Goal: Task Accomplishment & Management: Manage account settings

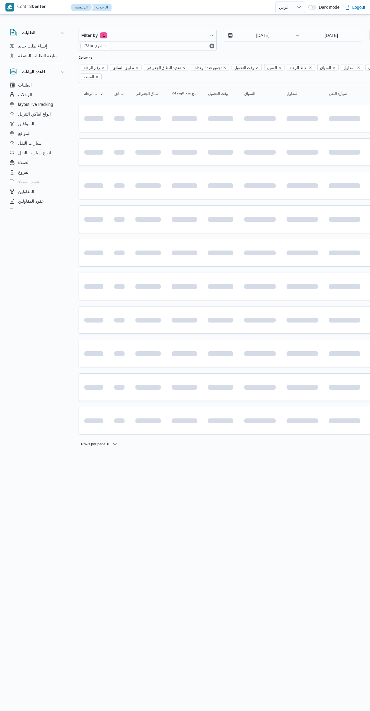
select select "ar"
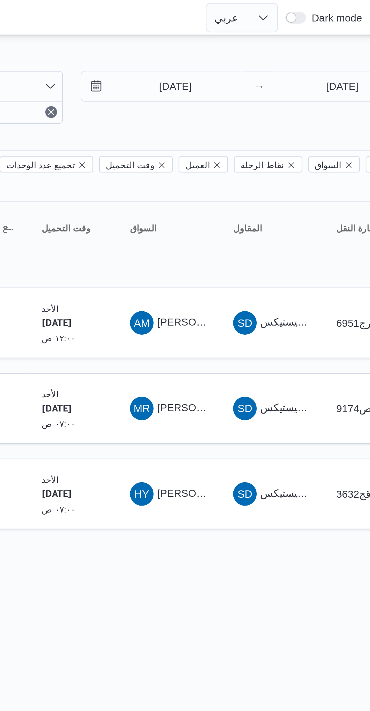
click at [262, 130] on span "[PERSON_NAME]" at bounding box center [273, 132] width 35 height 5
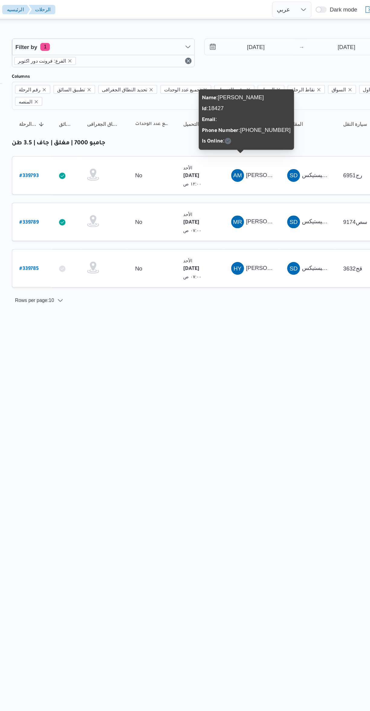
click at [97, 166] on b "# 339789" at bounding box center [91, 168] width 15 height 4
select select "ar"
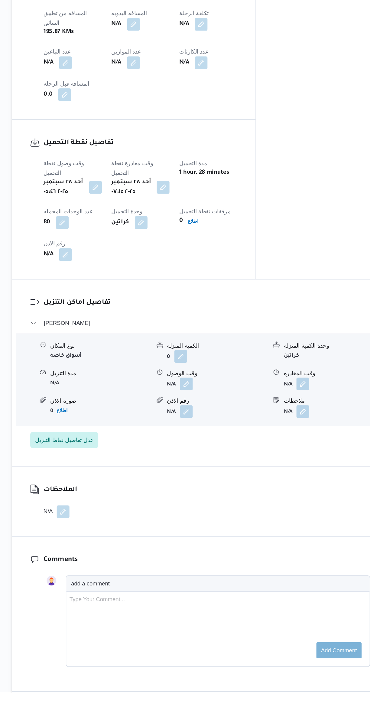
scroll to position [233, 0]
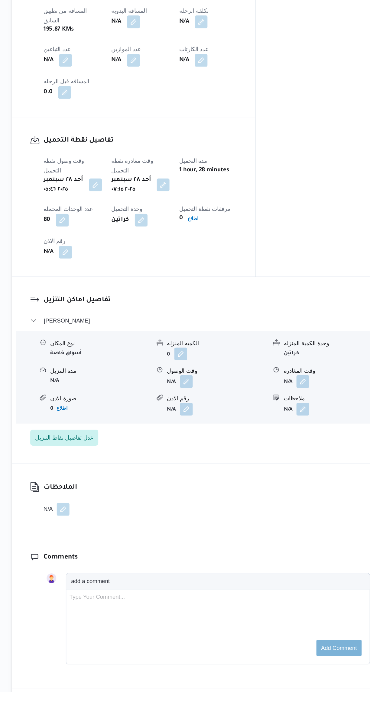
click at [302, 472] on button "button" at bounding box center [299, 477] width 10 height 10
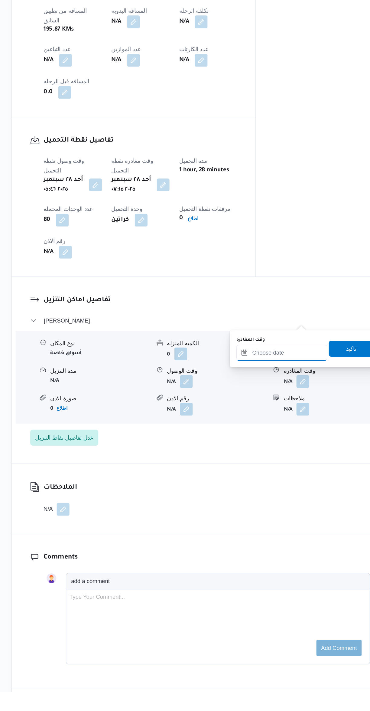
click at [278, 453] on input "وقت المغادره" at bounding box center [282, 455] width 69 height 12
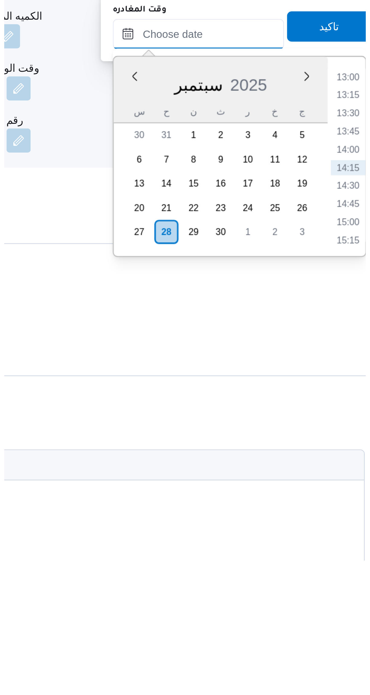
scroll to position [187, 0]
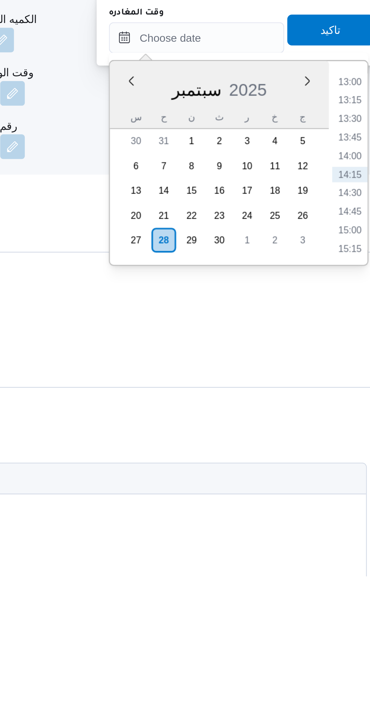
click at [339, 530] on li "13:30" at bounding box center [343, 532] width 14 height 6
type input "[DATE] ١٣:٣٠"
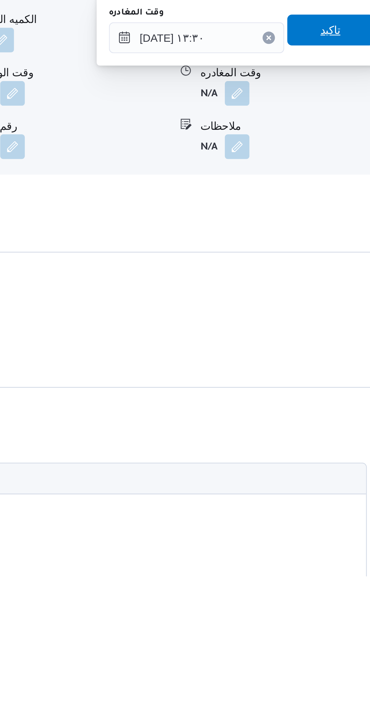
click at [322, 497] on span "تاكيد" at bounding box center [335, 497] width 34 height 12
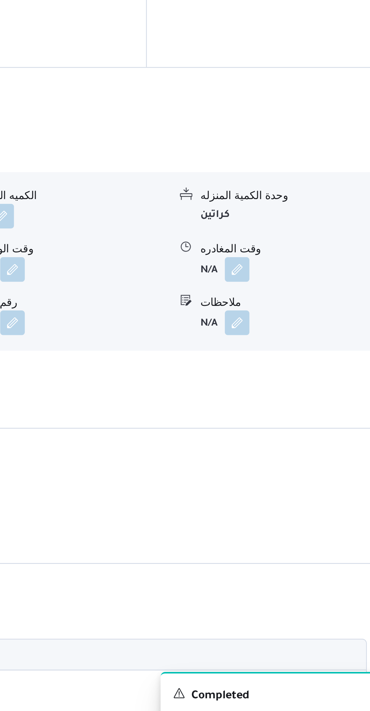
scroll to position [188, 0]
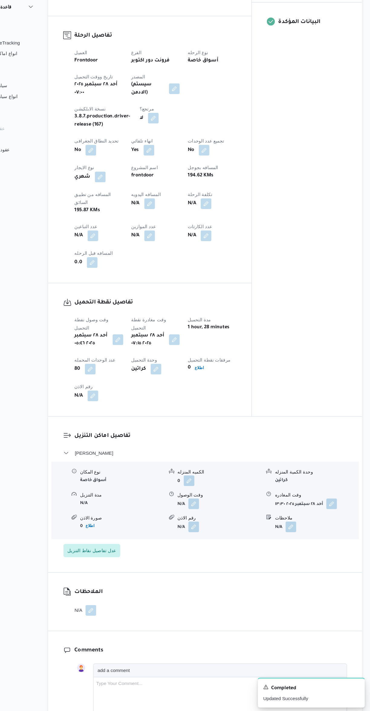
select select "ar"
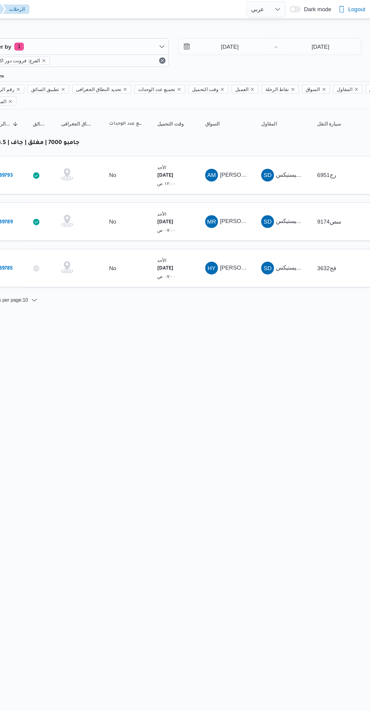
click at [269, 200] on div "HY [PERSON_NAME]" at bounding box center [260, 203] width 36 height 15
click at [257, 200] on span "[PERSON_NAME]" at bounding box center [273, 202] width 35 height 5
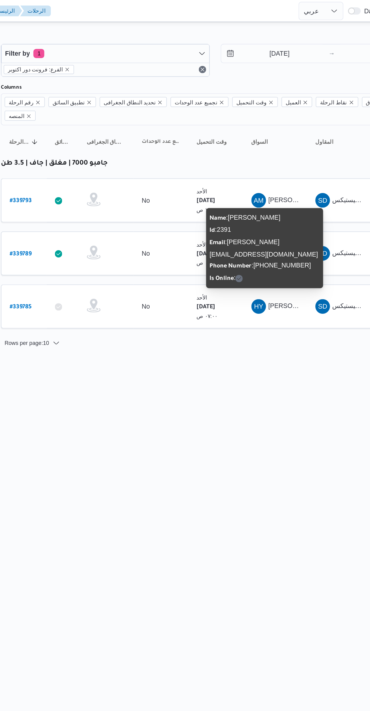
click at [98, 166] on b "# 339789" at bounding box center [91, 168] width 15 height 4
select select "ar"
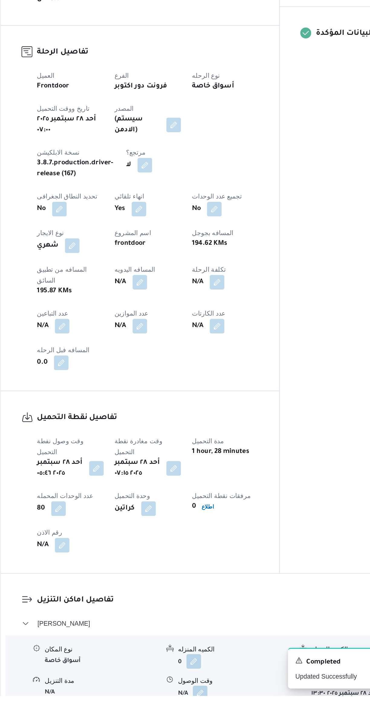
click at [207, 705] on button "button" at bounding box center [211, 710] width 10 height 10
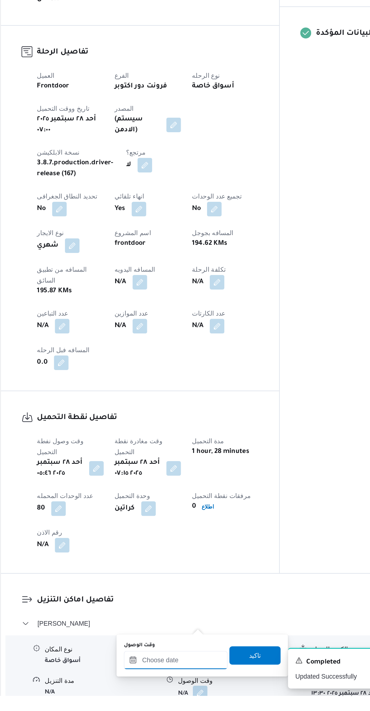
click at [195, 687] on input "وقت الوصول" at bounding box center [194, 688] width 69 height 12
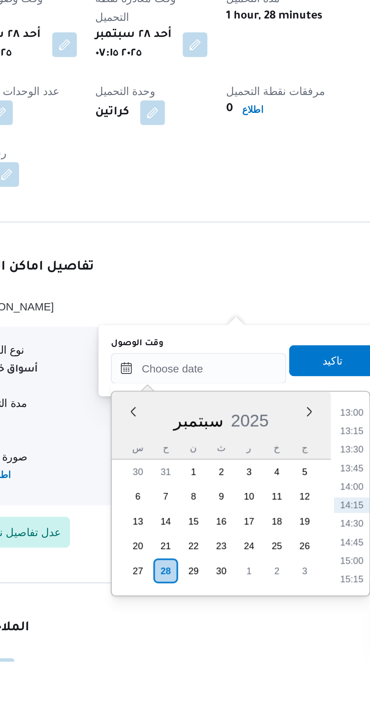
scroll to position [91, 0]
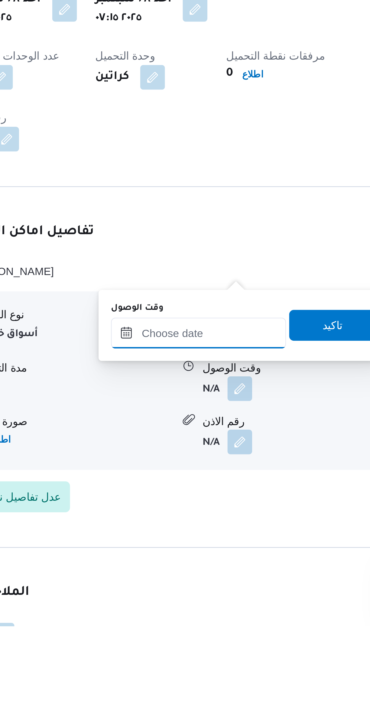
click at [198, 598] on input "وقت الوصول" at bounding box center [194, 596] width 69 height 12
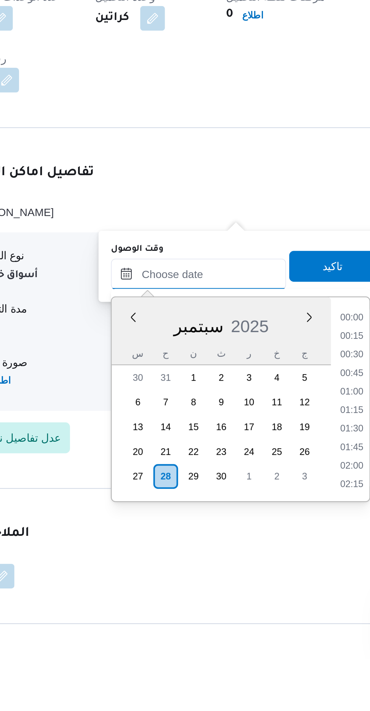
scroll to position [377, 0]
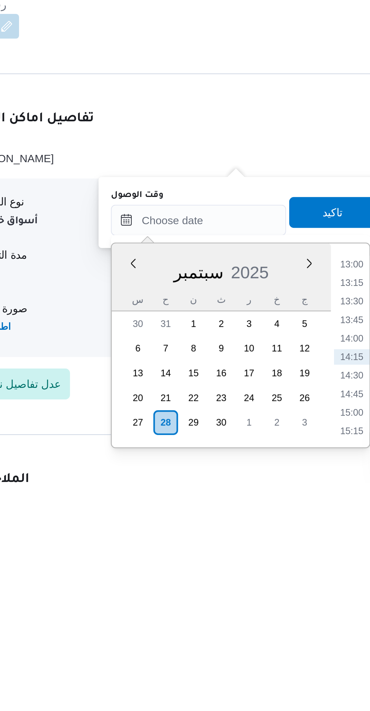
click at [251, 624] on li "13:00" at bounding box center [255, 625] width 14 height 6
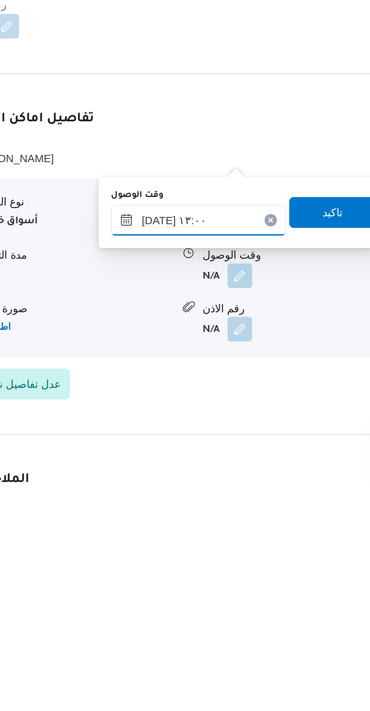
click at [202, 605] on input "[DATE] ١٣:٠٠" at bounding box center [194, 608] width 69 height 12
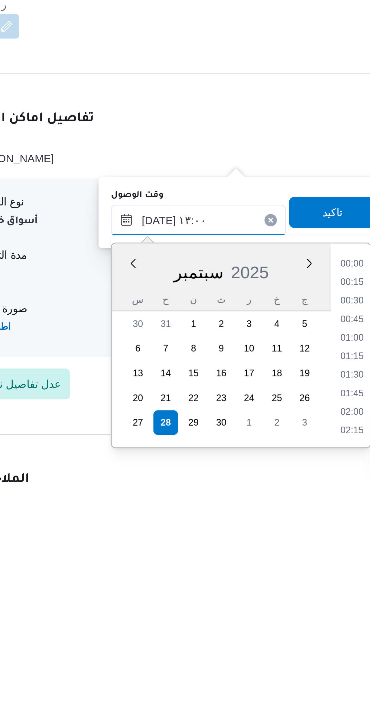
scroll to position [341, 0]
click at [250, 626] on li "11:45" at bounding box center [255, 626] width 14 height 6
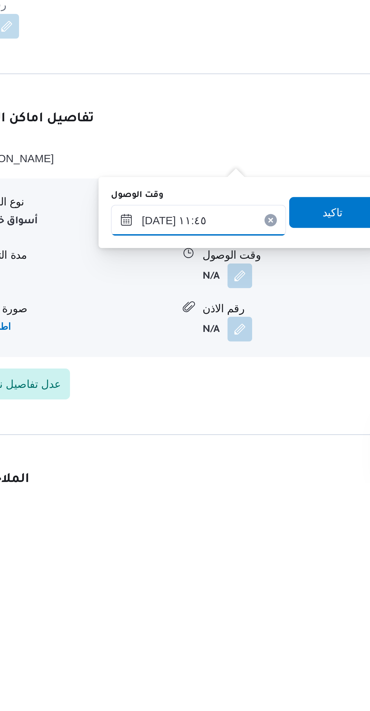
click at [198, 609] on input "[DATE] ١١:٤٥" at bounding box center [194, 608] width 69 height 12
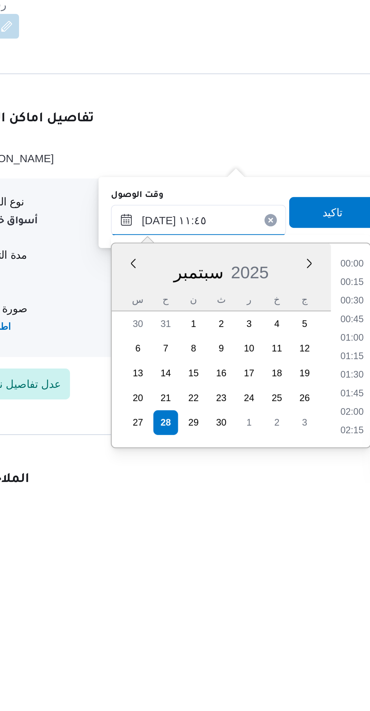
scroll to position [304, 0]
click at [250, 625] on li "10:30" at bounding box center [255, 626] width 14 height 6
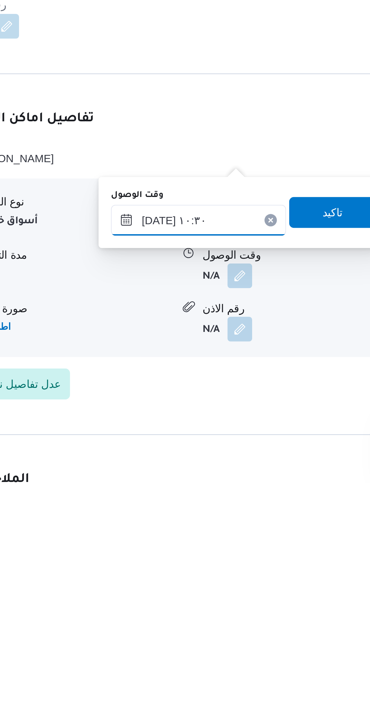
click at [199, 607] on input "[DATE] ١٠:٣٠" at bounding box center [194, 608] width 69 height 12
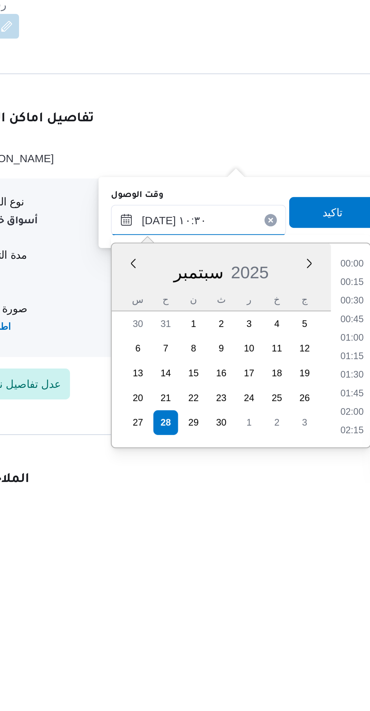
scroll to position [268, 0]
click at [251, 640] on li "09:45" at bounding box center [255, 640] width 14 height 6
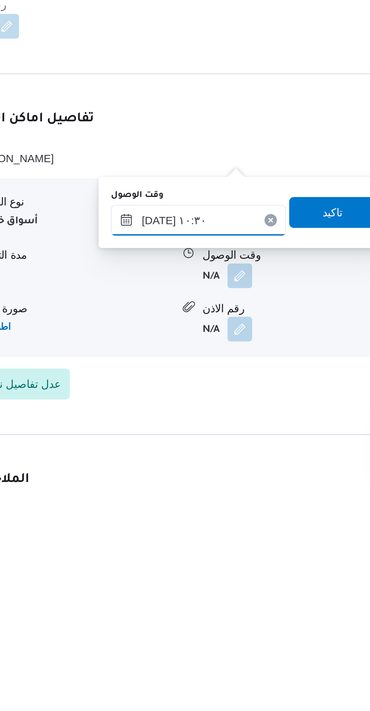
type input "[DATE] ٠٩:٤٥"
click at [245, 605] on span "تاكيد" at bounding box center [247, 605] width 34 height 12
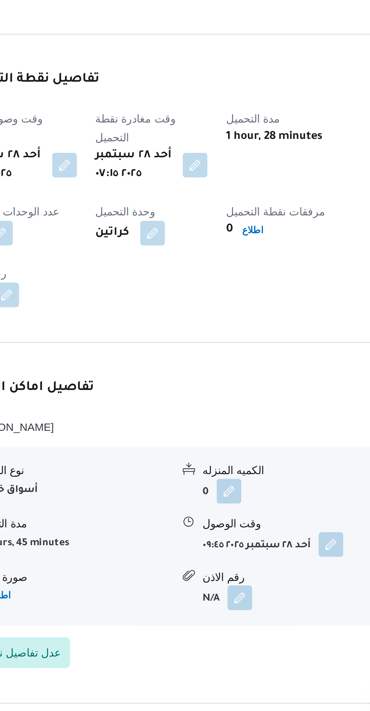
scroll to position [92, 0]
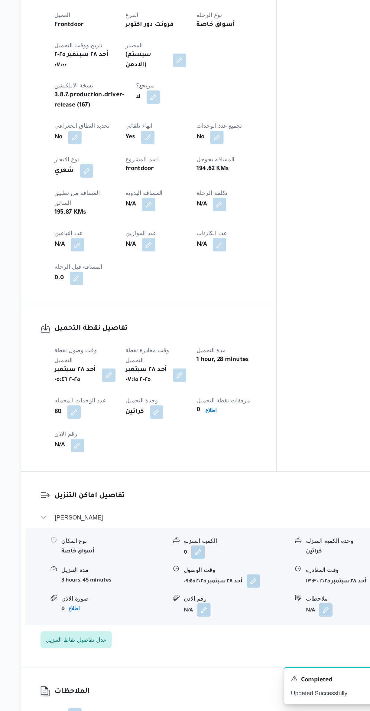
select select "ar"
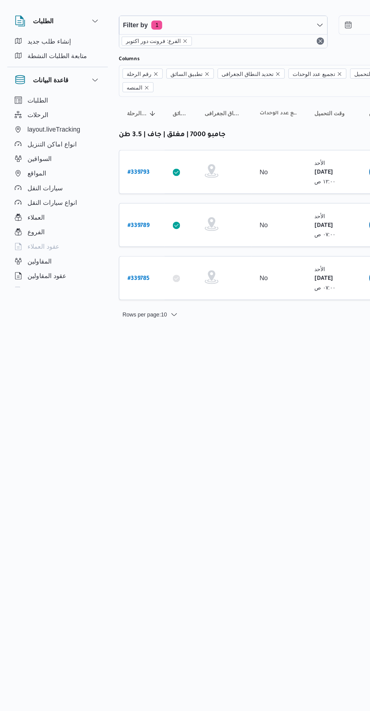
click at [94, 201] on b "# 339785" at bounding box center [91, 203] width 15 height 4
select select "ar"
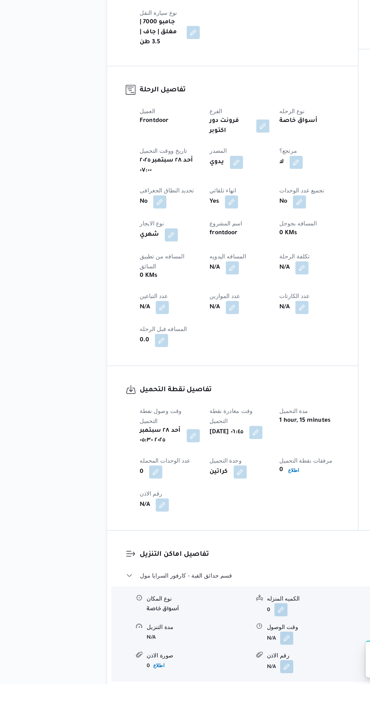
scroll to position [14, 0]
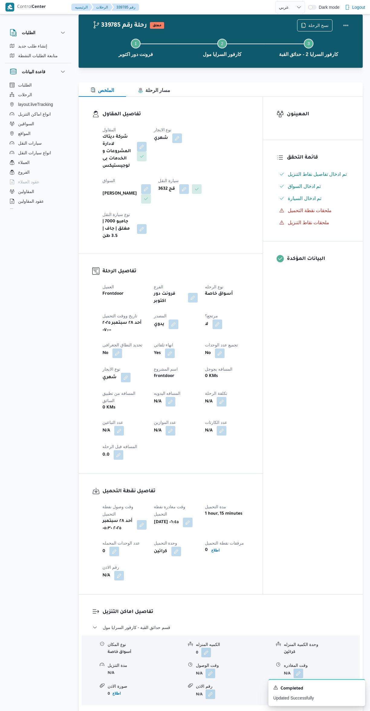
click at [213, 669] on button "button" at bounding box center [211, 674] width 10 height 10
click at [190, 652] on input "وقت الوصول" at bounding box center [194, 652] width 69 height 12
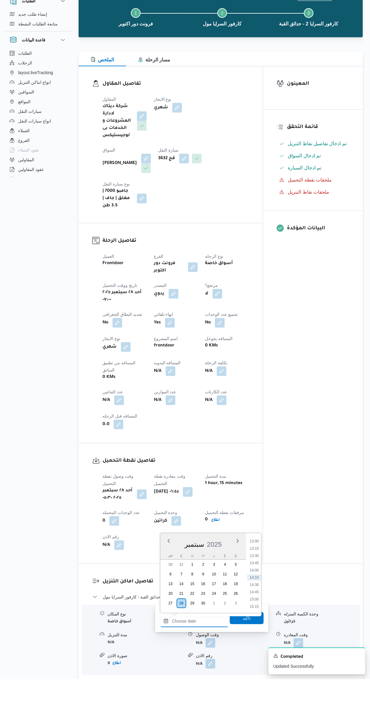
scroll to position [13, 0]
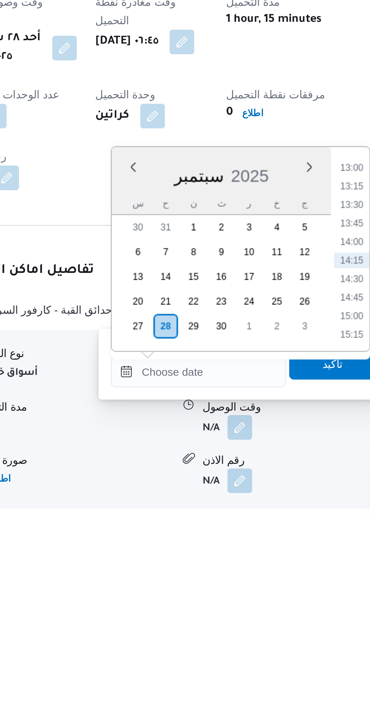
click at [253, 574] on li "13:00" at bounding box center [255, 573] width 14 height 6
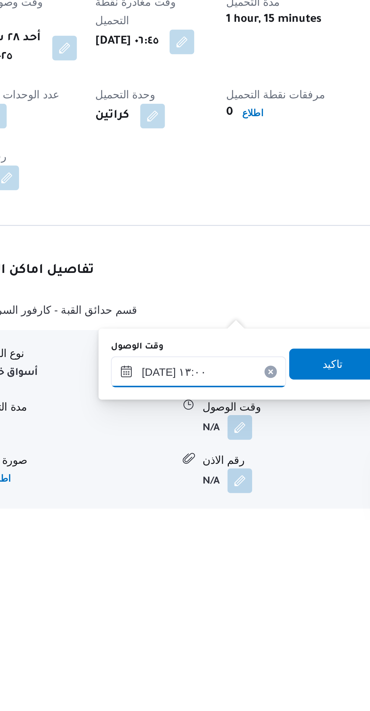
scroll to position [19, 0]
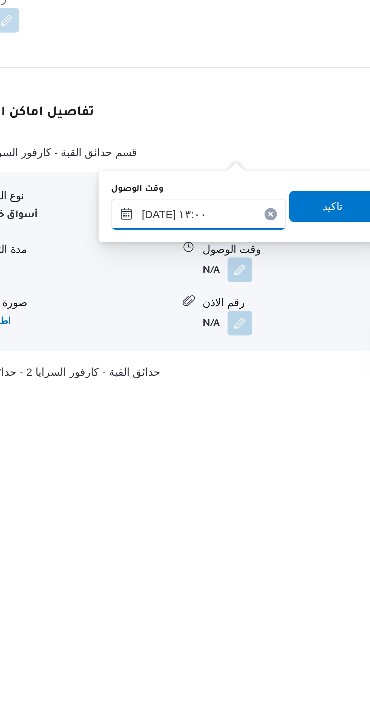
click at [188, 647] on input "[DATE] ١٣:٠٠" at bounding box center [194, 647] width 69 height 12
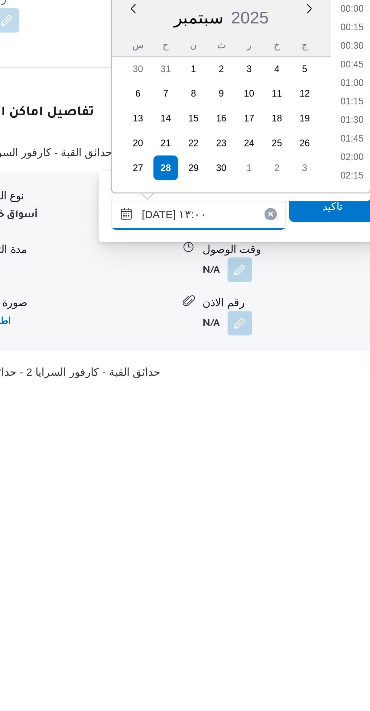
scroll to position [341, 0]
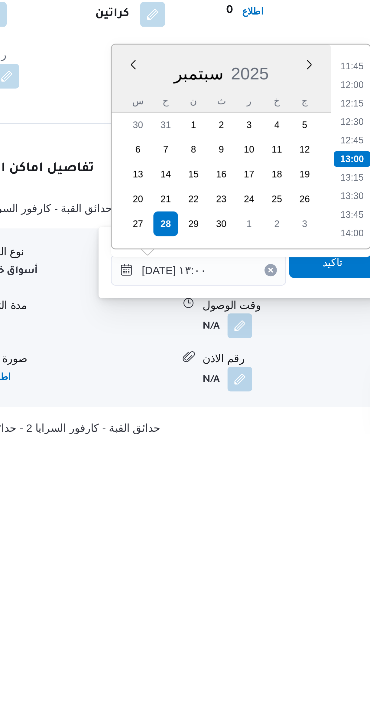
click at [251, 569] on li "11:45" at bounding box center [255, 567] width 14 height 6
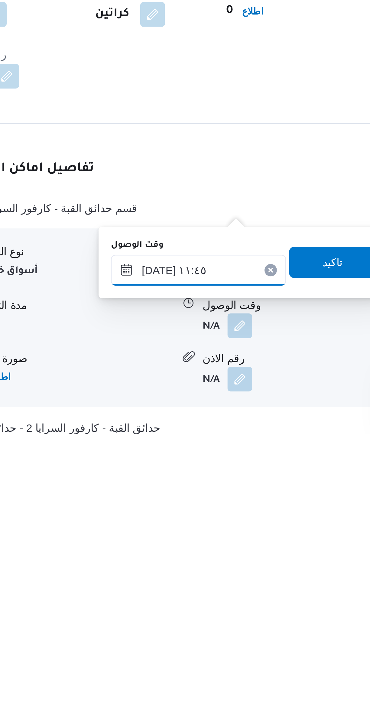
click at [185, 649] on input "[DATE] ١١:٤٥" at bounding box center [194, 647] width 69 height 12
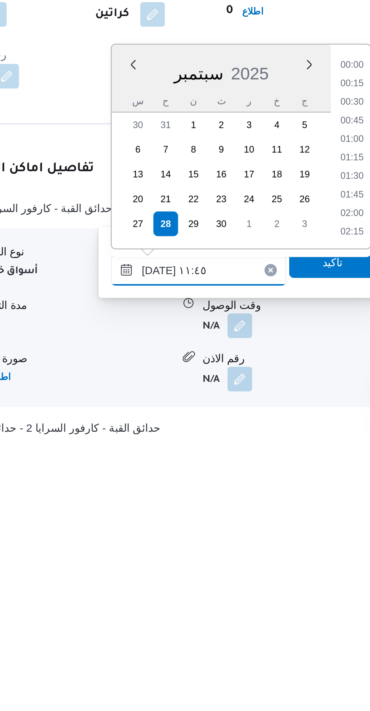
scroll to position [304, 0]
click at [252, 566] on li "10:30" at bounding box center [255, 567] width 14 height 6
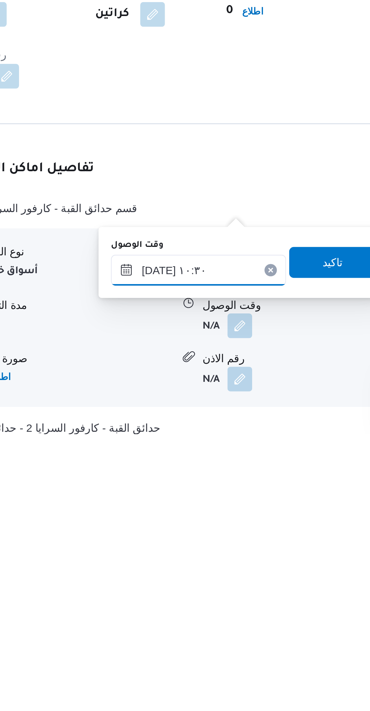
click at [186, 648] on input "[DATE] ١٠:٣٠" at bounding box center [194, 647] width 69 height 12
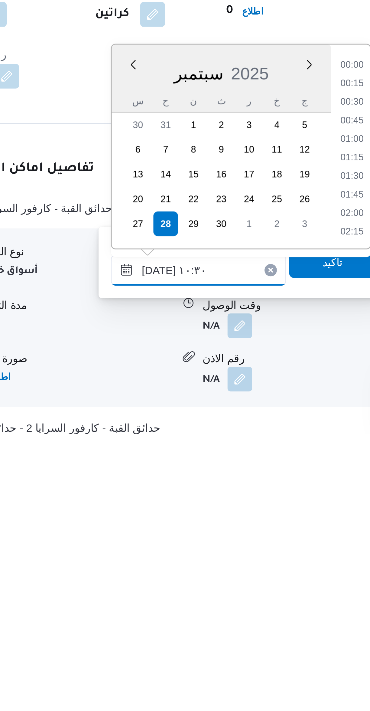
scroll to position [268, 0]
click at [252, 568] on li "09:15" at bounding box center [255, 567] width 14 height 6
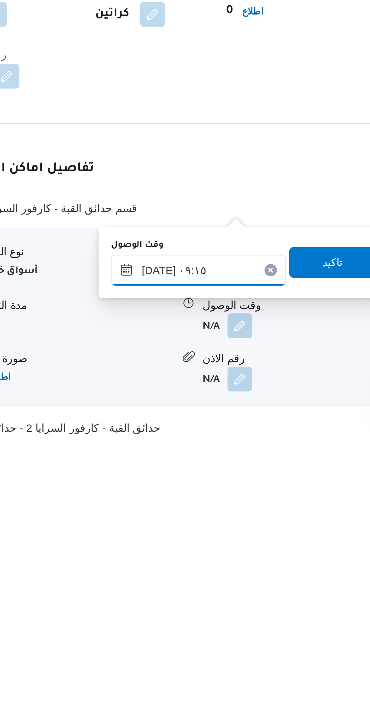
click at [186, 649] on input "[DATE] ٠٩:١٥" at bounding box center [194, 647] width 69 height 12
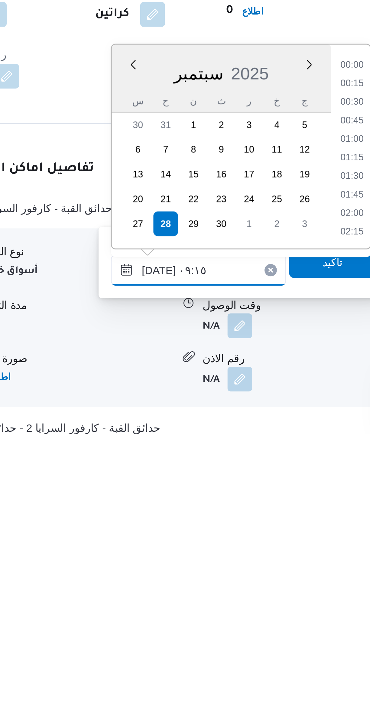
scroll to position [232, 0]
click at [251, 568] on li "08:00" at bounding box center [255, 567] width 14 height 6
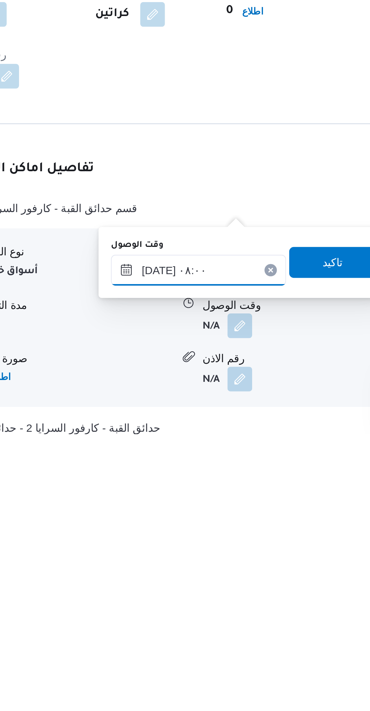
click at [184, 649] on input "[DATE] ٠٨:٠٠" at bounding box center [194, 647] width 69 height 12
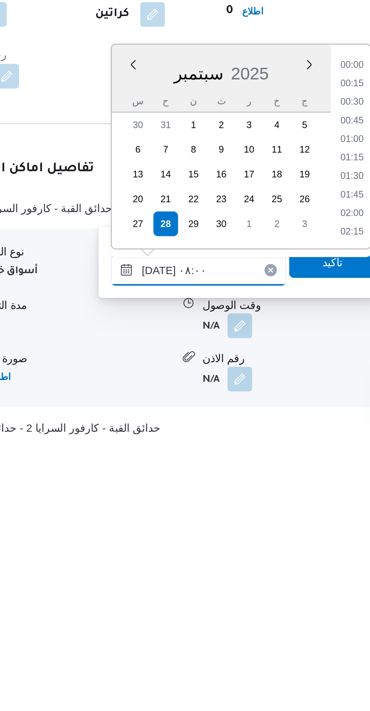
scroll to position [196, 0]
click at [249, 588] on li "07:30" at bounding box center [255, 589] width 14 height 6
type input "[DATE] ٠٧:٣٠"
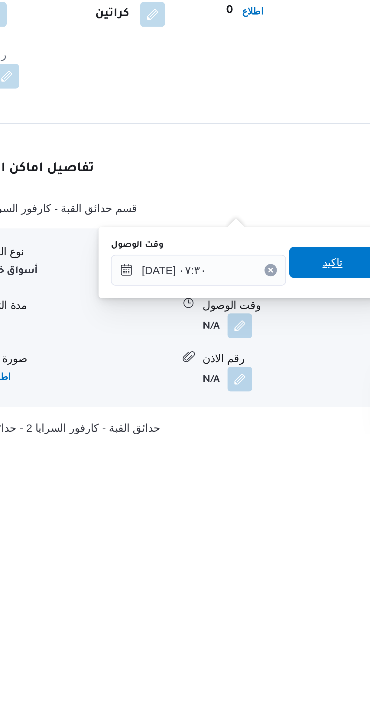
click at [243, 643] on span "تاكيد" at bounding box center [247, 643] width 8 height 7
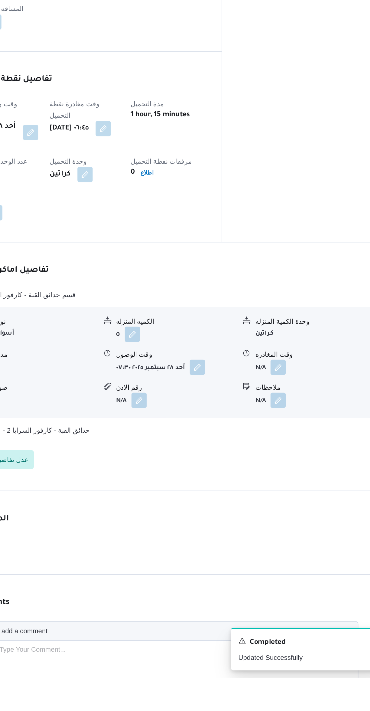
scroll to position [173, 0]
click at [298, 510] on button "button" at bounding box center [299, 515] width 10 height 10
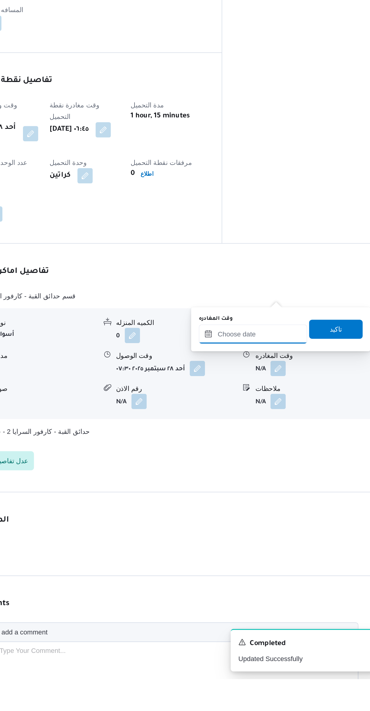
click at [283, 492] on input "وقت المغادره" at bounding box center [282, 493] width 69 height 12
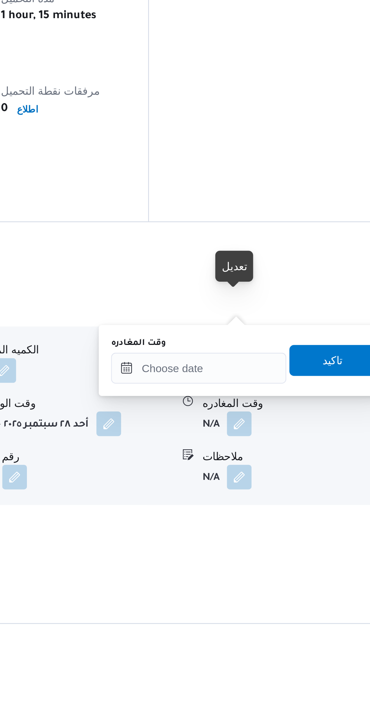
scroll to position [142, 0]
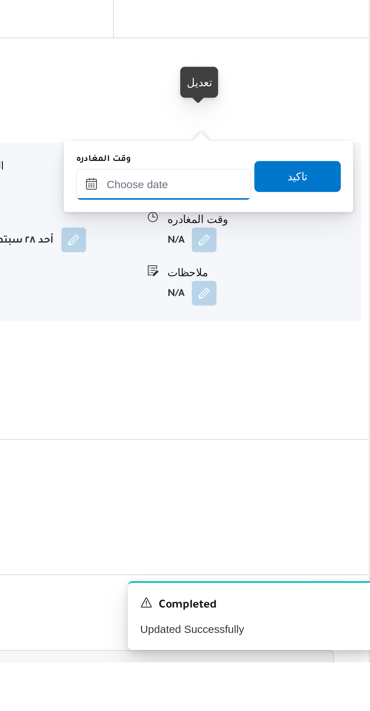
click at [287, 525] on input "وقت المغادره" at bounding box center [282, 524] width 69 height 12
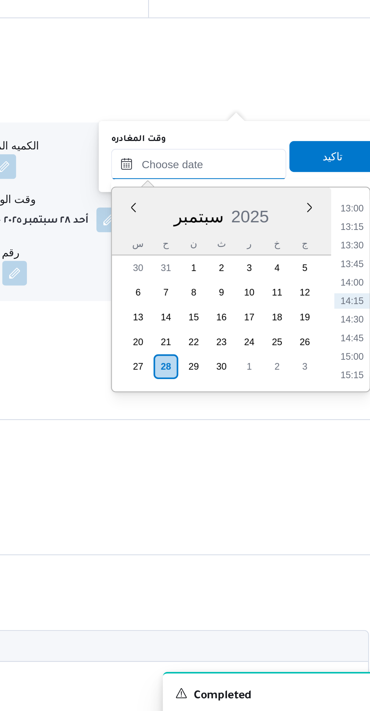
scroll to position [185, 0]
click at [339, 499] on li "13:00" at bounding box center [343, 498] width 14 height 6
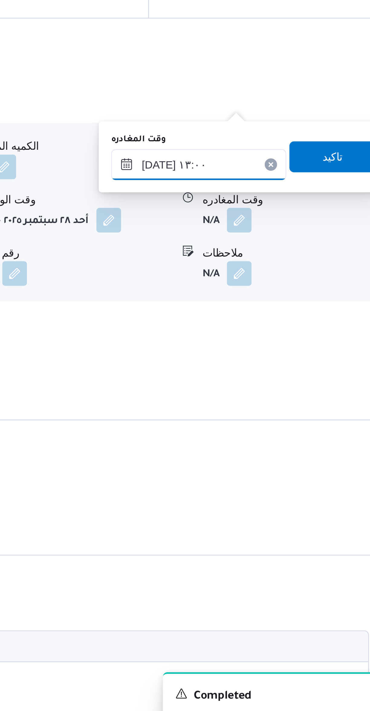
click at [275, 478] on input "[DATE] ١٣:٠٠" at bounding box center [282, 481] width 69 height 12
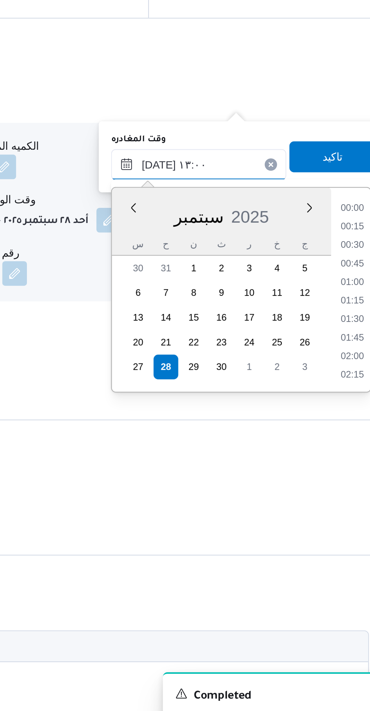
scroll to position [341, 0]
click at [338, 497] on li "11:45" at bounding box center [343, 498] width 14 height 6
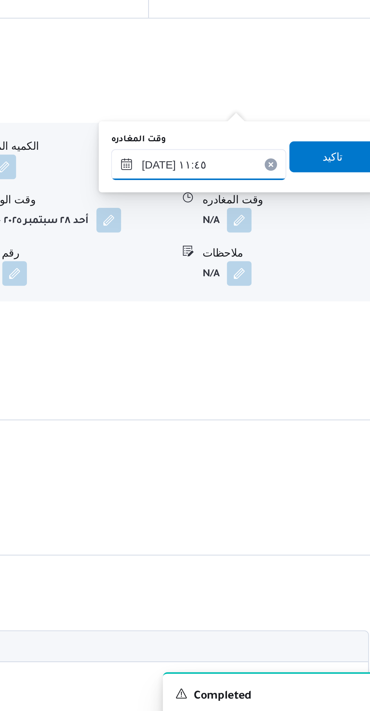
click at [276, 478] on input "[DATE] ١١:٤٥" at bounding box center [282, 481] width 69 height 12
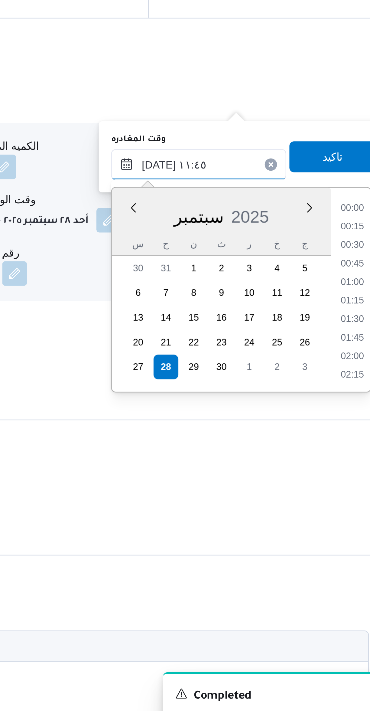
scroll to position [304, 0]
click at [339, 498] on li "10:30" at bounding box center [343, 498] width 14 height 6
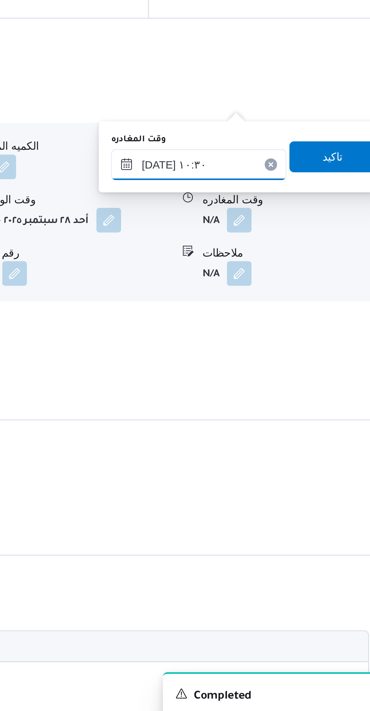
click at [275, 481] on input "[DATE] ١٠:٣٠" at bounding box center [282, 481] width 69 height 12
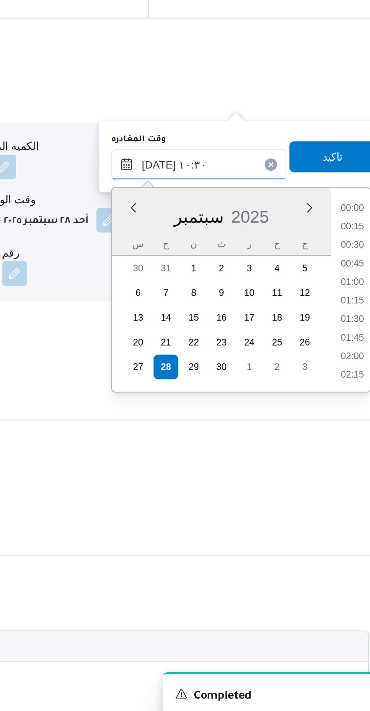
scroll to position [268, 0]
click at [339, 504] on li "09:30" at bounding box center [343, 505] width 14 height 6
type input "[DATE] ٠٩:٣٠"
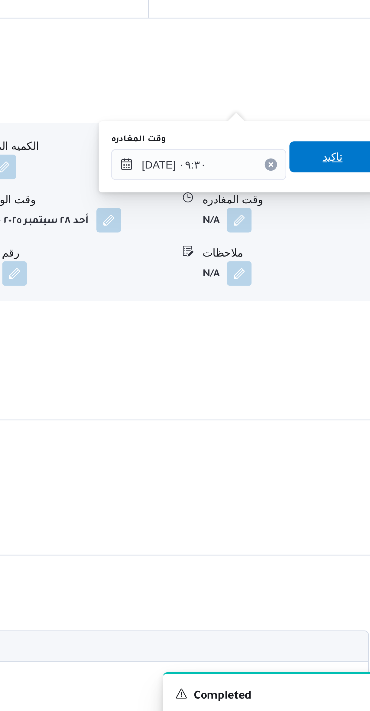
click at [333, 477] on span "تاكيد" at bounding box center [335, 477] width 8 height 7
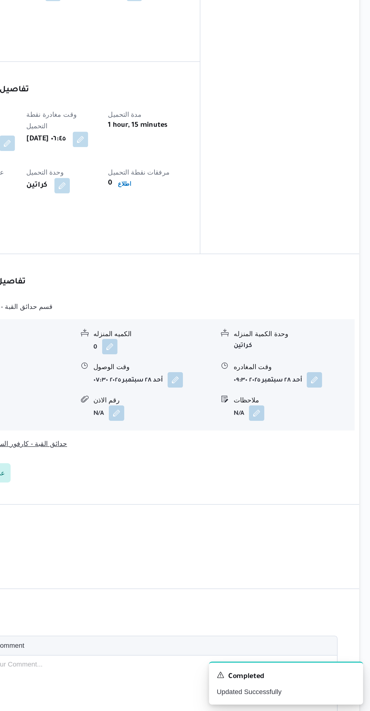
click at [271, 539] on button "حدائق القبة - كارفور السرايا 2 - حدائق القبة" at bounding box center [221, 542] width 257 height 7
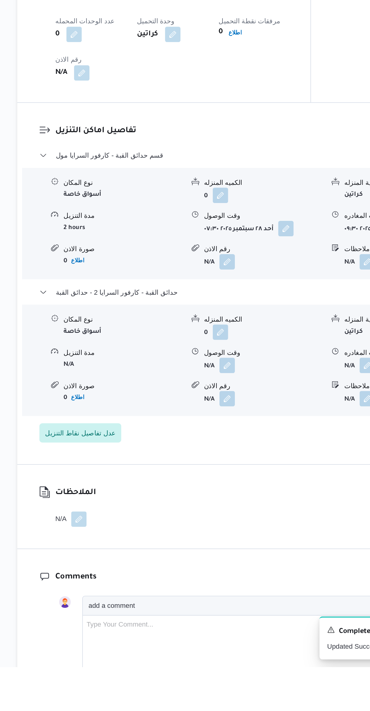
scroll to position [260, 0]
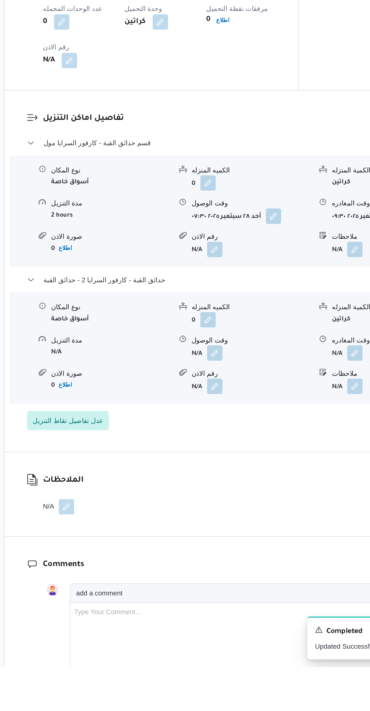
click at [209, 509] on button "button" at bounding box center [211, 514] width 10 height 10
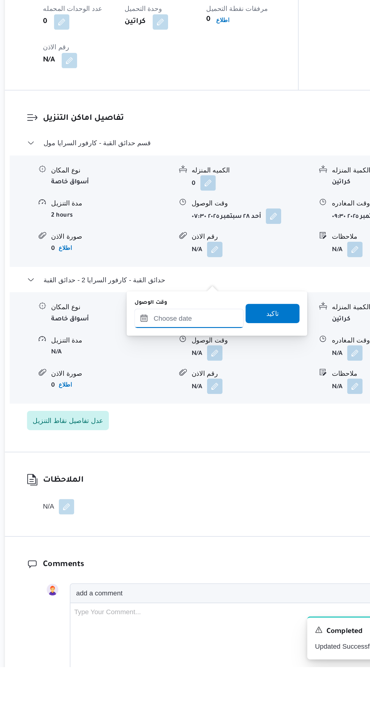
click at [189, 491] on input "وقت الوصول" at bounding box center [194, 492] width 69 height 12
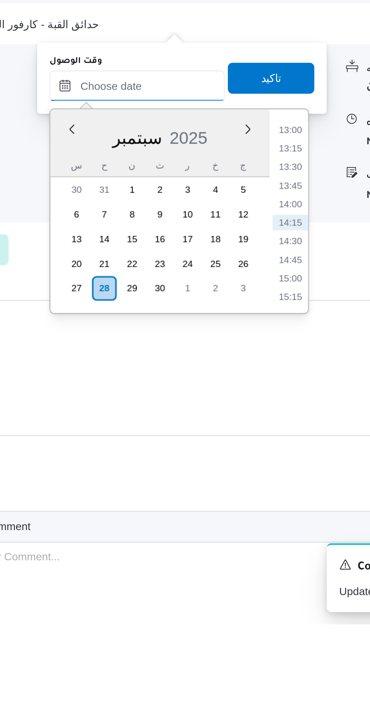
scroll to position [251, 0]
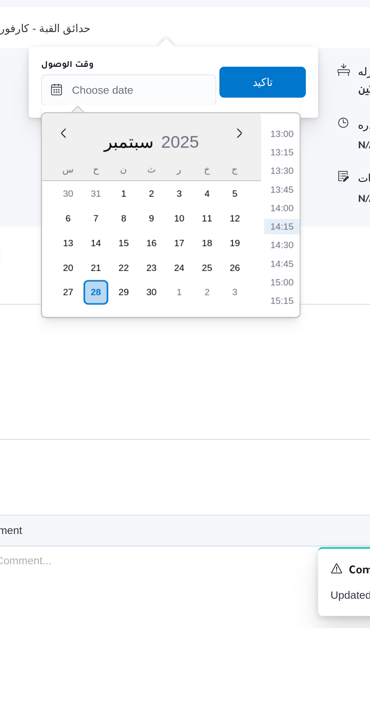
click at [254, 517] on li "13:00" at bounding box center [255, 517] width 14 height 6
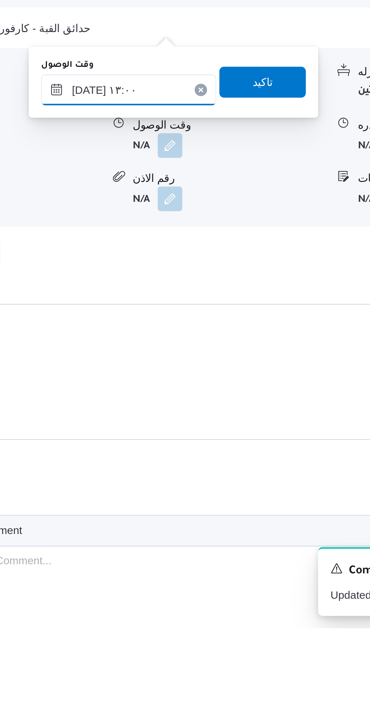
click at [206, 500] on input "[DATE] ١٣:٠٠" at bounding box center [194, 500] width 69 height 12
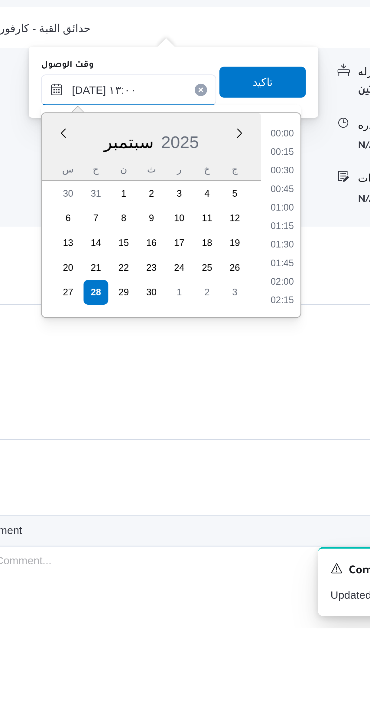
scroll to position [341, 0]
click at [252, 517] on li "11:45" at bounding box center [255, 518] width 14 height 6
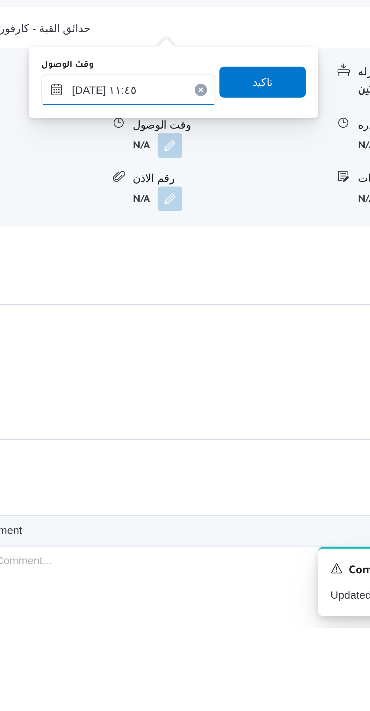
click at [203, 502] on input "[DATE] ١١:٤٥" at bounding box center [194, 500] width 69 height 12
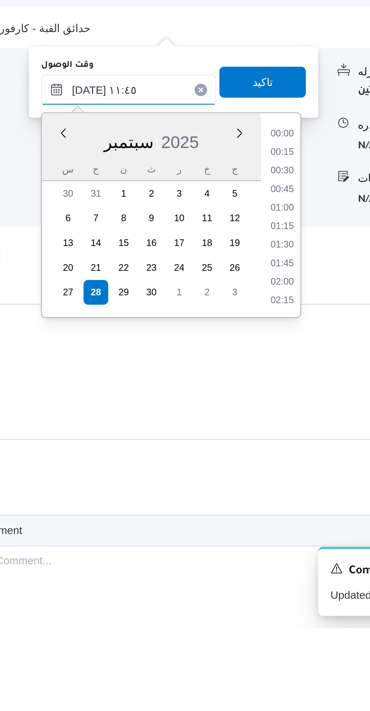
scroll to position [304, 0]
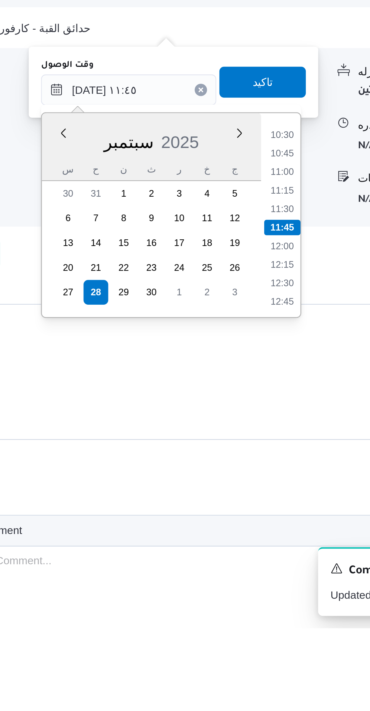
click at [254, 518] on li "10:30" at bounding box center [255, 518] width 14 height 6
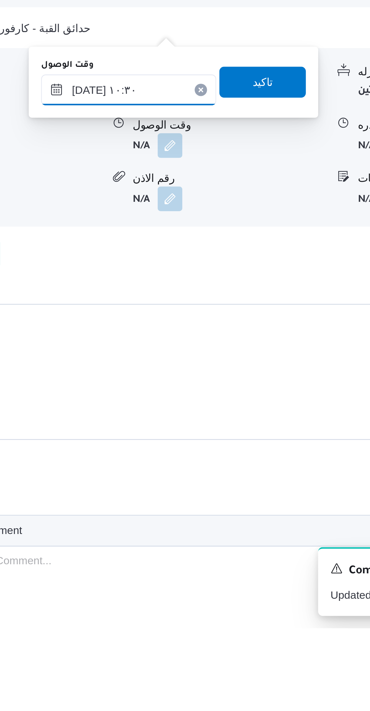
click at [204, 497] on input "[DATE] ١٠:٣٠" at bounding box center [194, 500] width 69 height 12
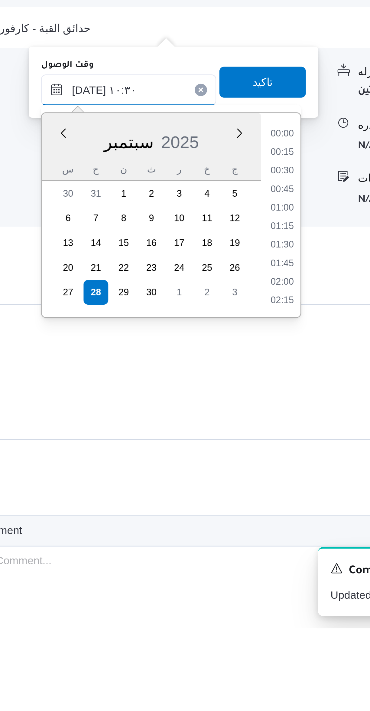
scroll to position [268, 0]
click at [255, 531] on li "09:45" at bounding box center [255, 532] width 14 height 6
type input "[DATE] ٠٩:٤٥"
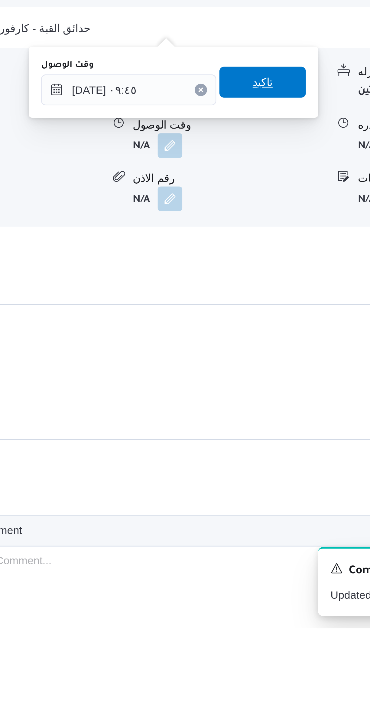
click at [254, 498] on span "تاكيد" at bounding box center [247, 497] width 34 height 12
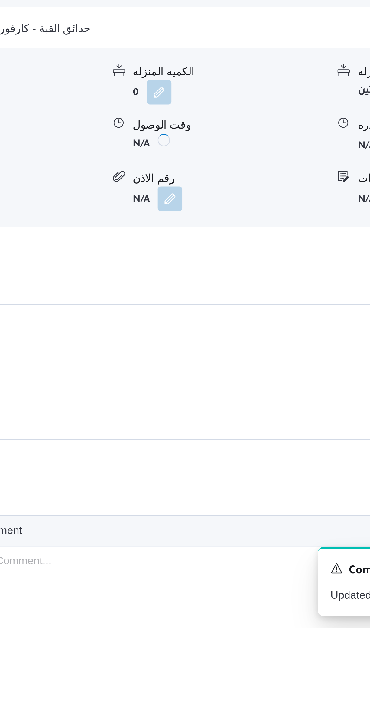
scroll to position [0, 0]
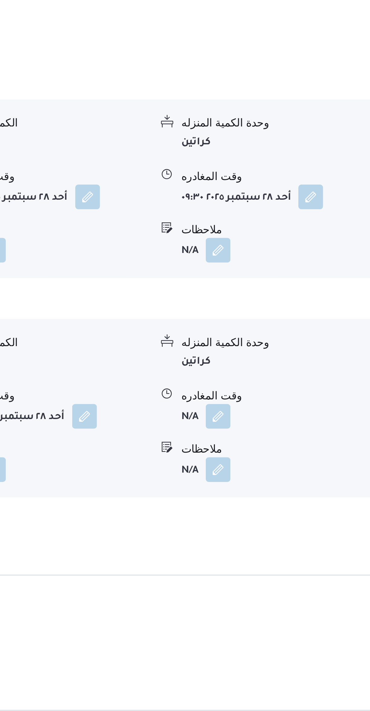
click at [298, 517] on button "button" at bounding box center [299, 522] width 10 height 10
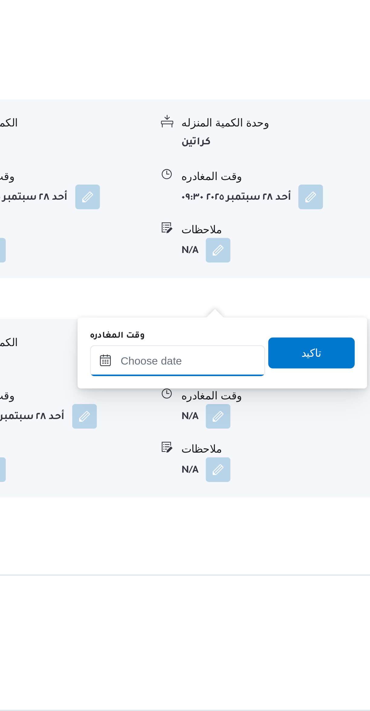
click at [287, 499] on input "وقت المغادره" at bounding box center [282, 500] width 69 height 12
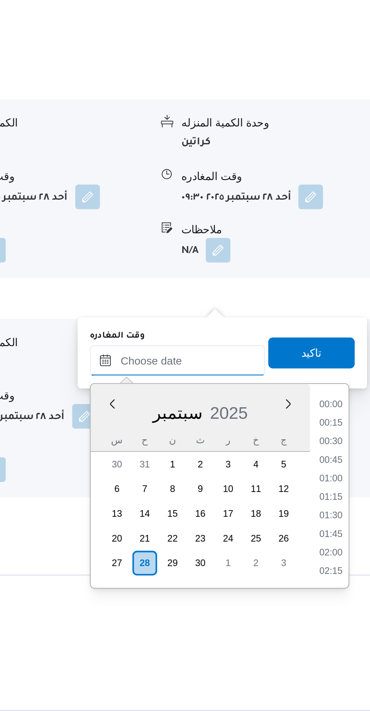
scroll to position [105, 0]
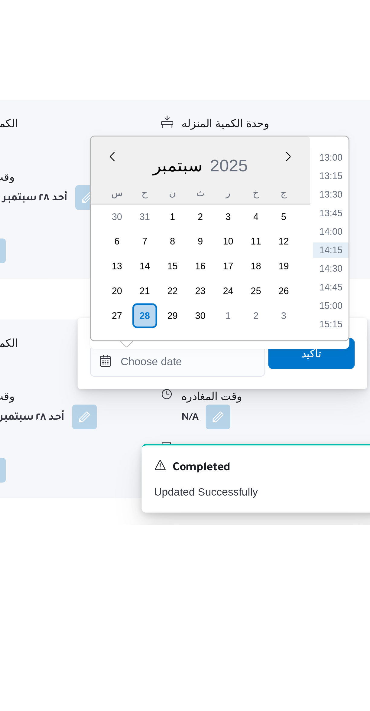
click at [341, 568] on li "13:00" at bounding box center [343, 567] width 14 height 6
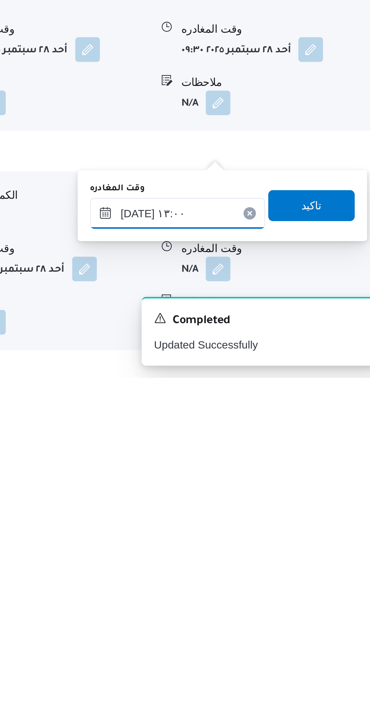
click at [288, 646] on input "[DATE] ١٣:٠٠" at bounding box center [282, 647] width 69 height 12
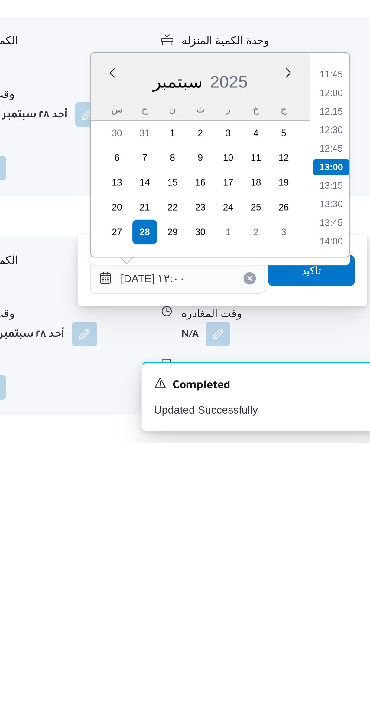
click at [338, 572] on li "12:00" at bounding box center [343, 574] width 14 height 6
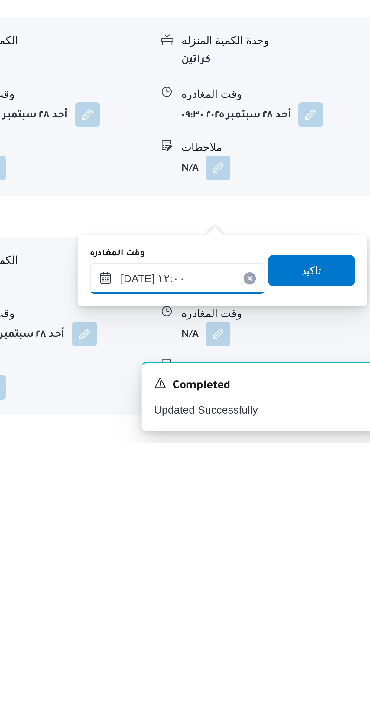
click at [286, 649] on input "[DATE] ١٢:٠٠" at bounding box center [282, 647] width 69 height 12
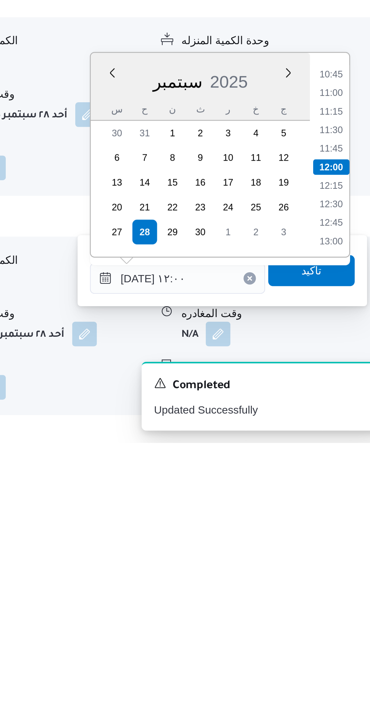
click at [343, 580] on li "11:15" at bounding box center [343, 581] width 14 height 6
type input "[DATE] ١١:١٥"
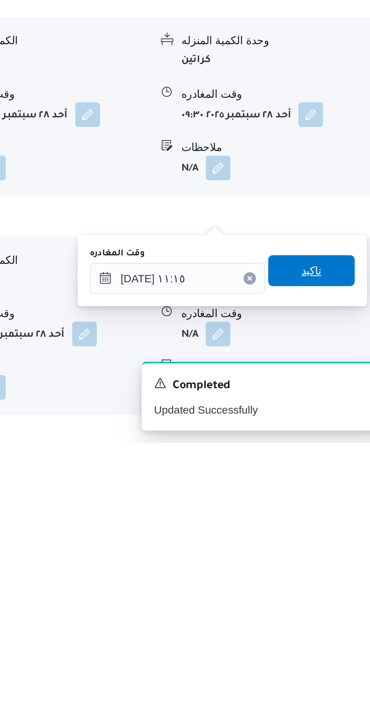
click at [335, 643] on span "تاكيد" at bounding box center [335, 644] width 34 height 12
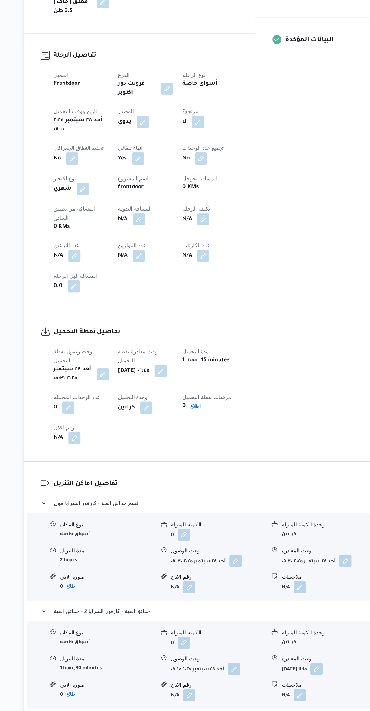
click at [171, 269] on button "button" at bounding box center [171, 274] width 10 height 10
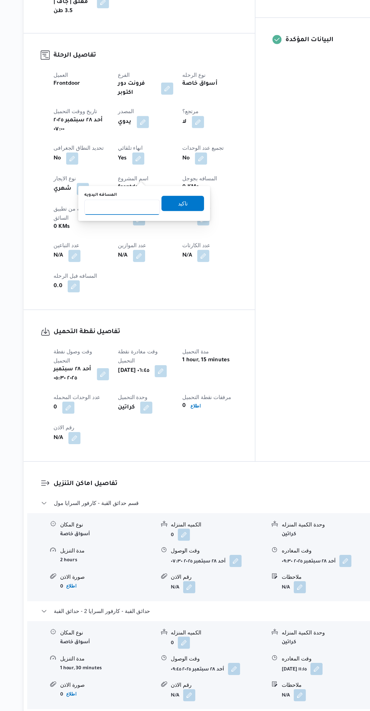
click at [161, 264] on input "المسافه اليدويه" at bounding box center [157, 264] width 60 height 12
type input "145"
click at [210, 260] on span "تاكيد" at bounding box center [206, 261] width 34 height 12
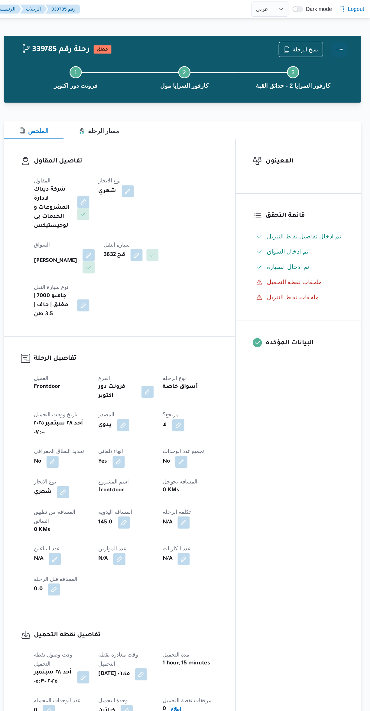
click at [347, 41] on button "Actions" at bounding box center [346, 39] width 12 height 12
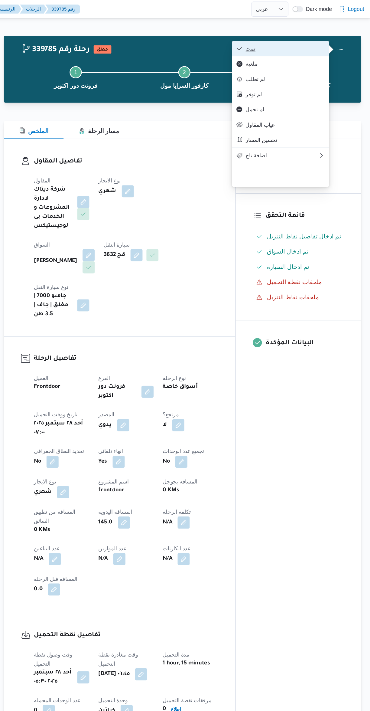
click at [307, 40] on span "تمت" at bounding box center [302, 38] width 63 height 5
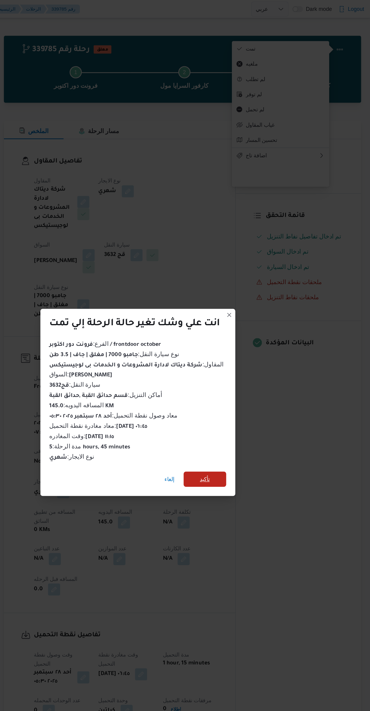
click at [246, 381] on span "تأكيد" at bounding box center [239, 381] width 34 height 12
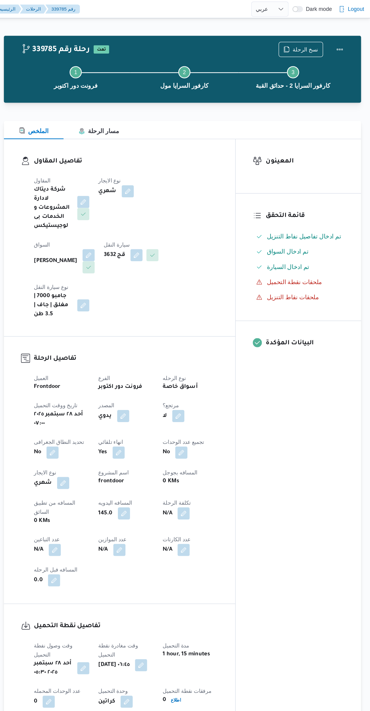
click at [300, 397] on div "المعينون قائمة التحقق تم ادخال تفاصيل نفاط التنزيل تم ادخال السواق تم ادخال الس…" at bounding box center [313, 356] width 100 height 490
select select "ar"
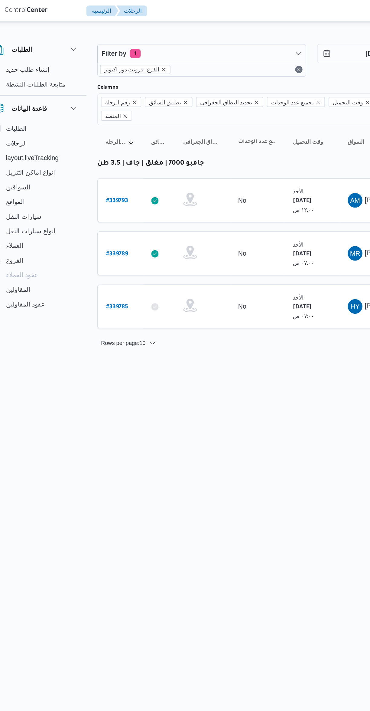
click at [95, 166] on b "# 339789" at bounding box center [91, 168] width 15 height 4
select select "ar"
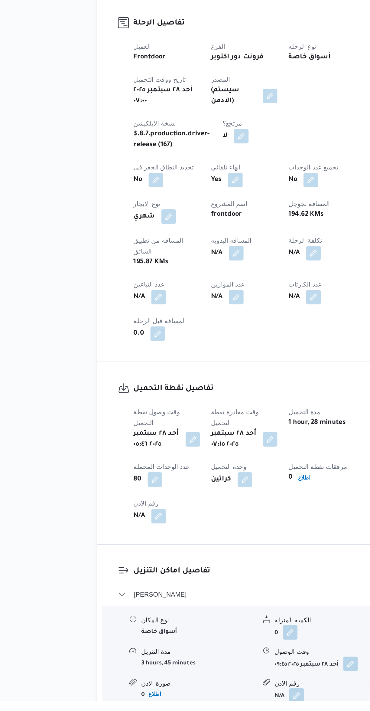
scroll to position [31, 0]
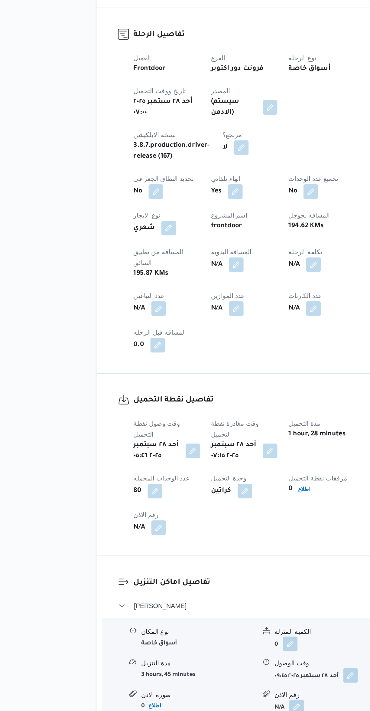
click at [171, 402] on button "button" at bounding box center [171, 407] width 10 height 10
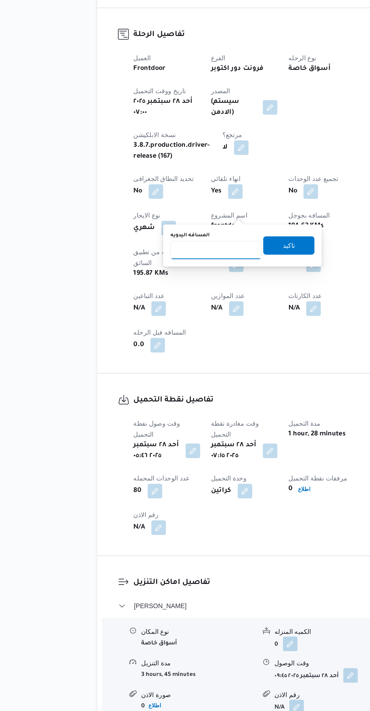
click at [150, 397] on input "المسافه اليدويه" at bounding box center [157, 397] width 60 height 12
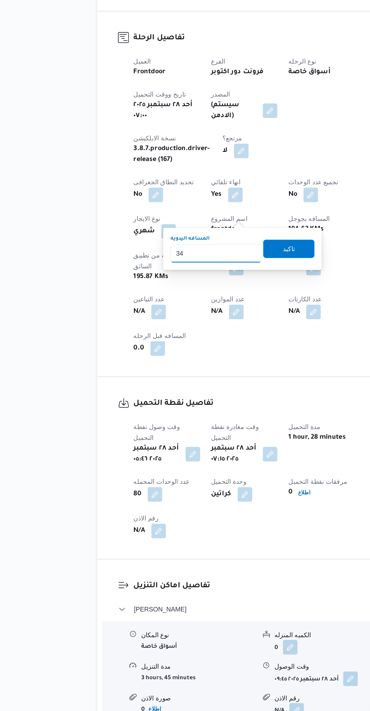
type input "345"
click at [202, 394] on span "تاكيد" at bounding box center [206, 394] width 8 height 7
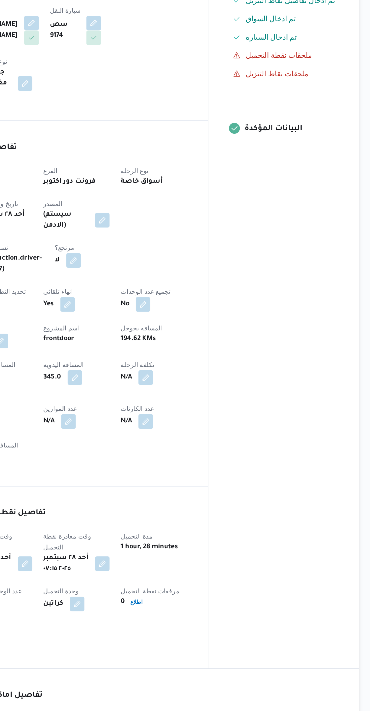
scroll to position [0, 0]
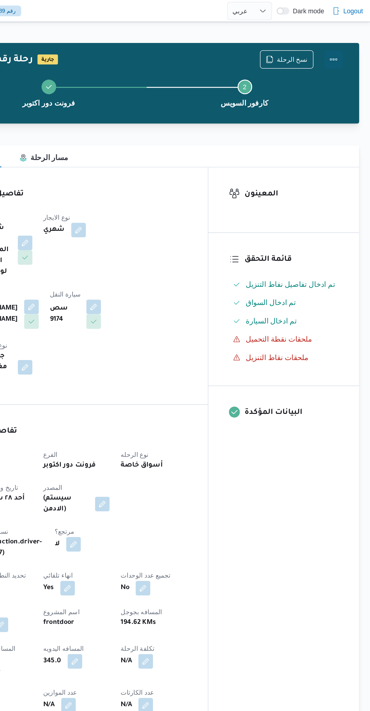
click at [350, 38] on button "Actions" at bounding box center [346, 39] width 12 height 12
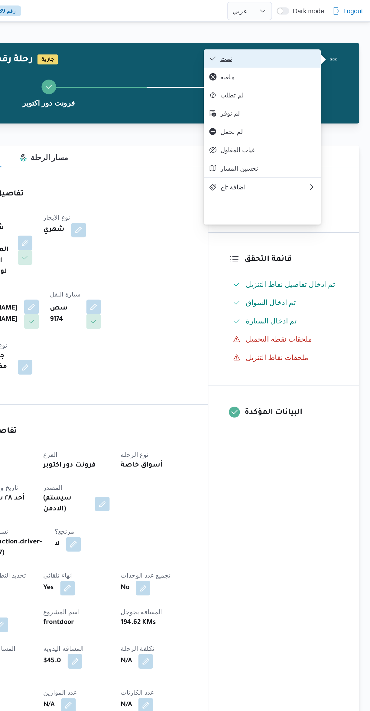
click at [325, 39] on span "تمت" at bounding box center [302, 38] width 63 height 5
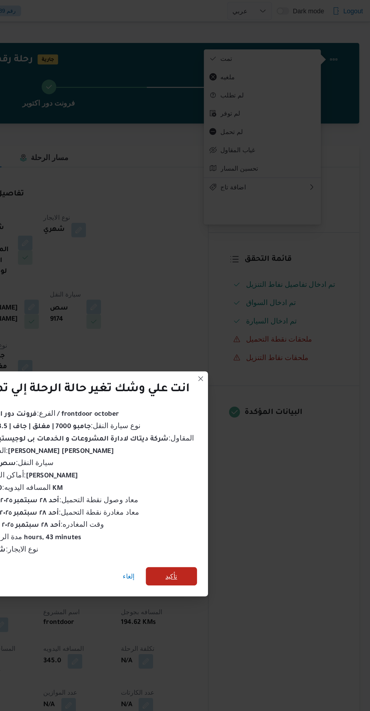
click at [239, 378] on span "تأكيد" at bounding box center [239, 381] width 8 height 7
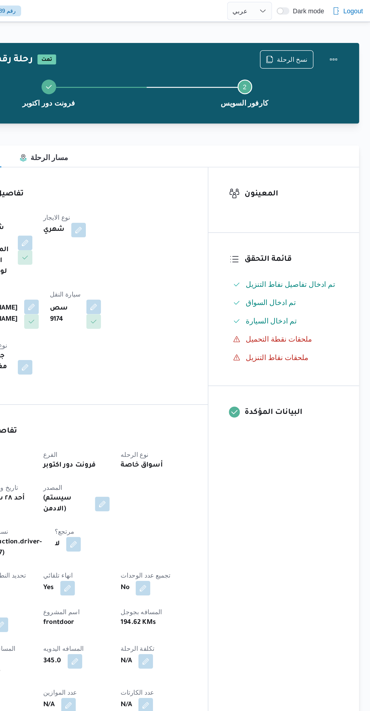
click at [322, 395] on div "المعينون قائمة التحقق تم ادخال تفاصيل نفاط التنزيل تم ادخال السواق تم ادخال الس…" at bounding box center [313, 370] width 100 height 519
select select "ar"
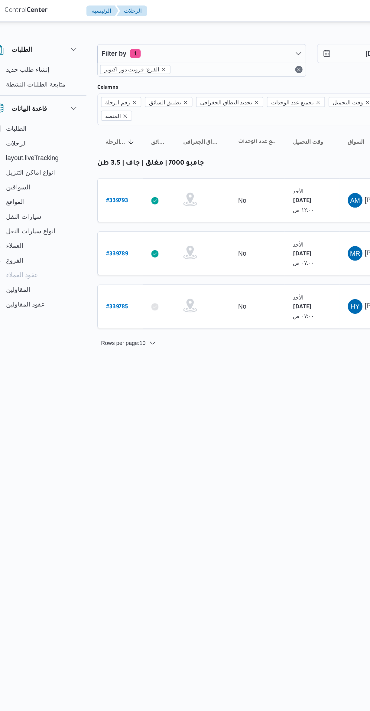
click at [85, 131] on b "# 339793" at bounding box center [91, 133] width 15 height 4
select select "ar"
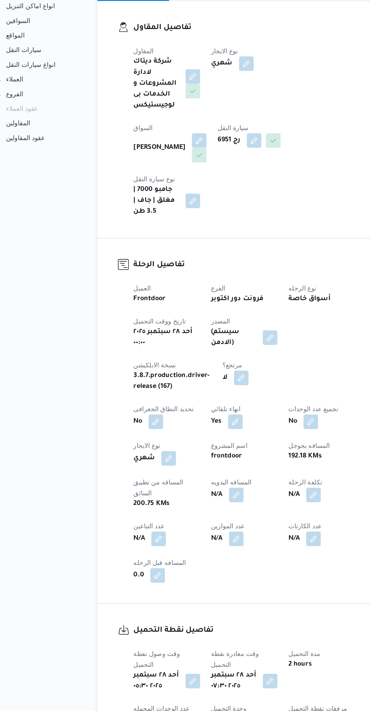
click at [176, 433] on button "button" at bounding box center [171, 438] width 10 height 10
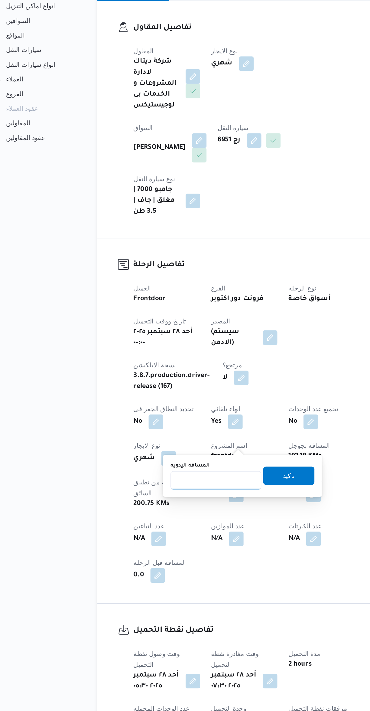
click at [148, 428] on input "المسافه اليدويه" at bounding box center [157, 428] width 60 height 12
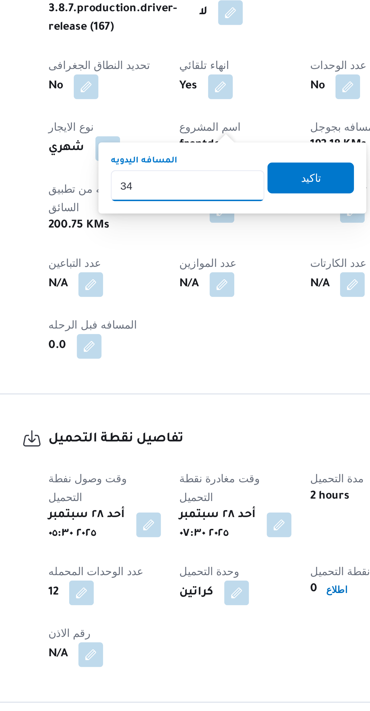
type input "345"
click at [204, 426] on span "تاكيد" at bounding box center [206, 425] width 34 height 12
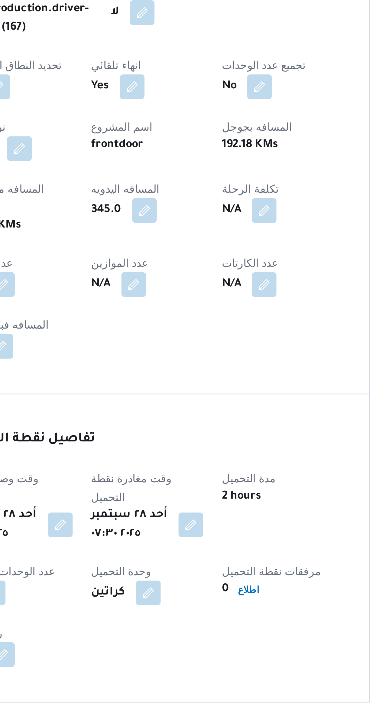
select select "ar"
